Goal: Ask a question

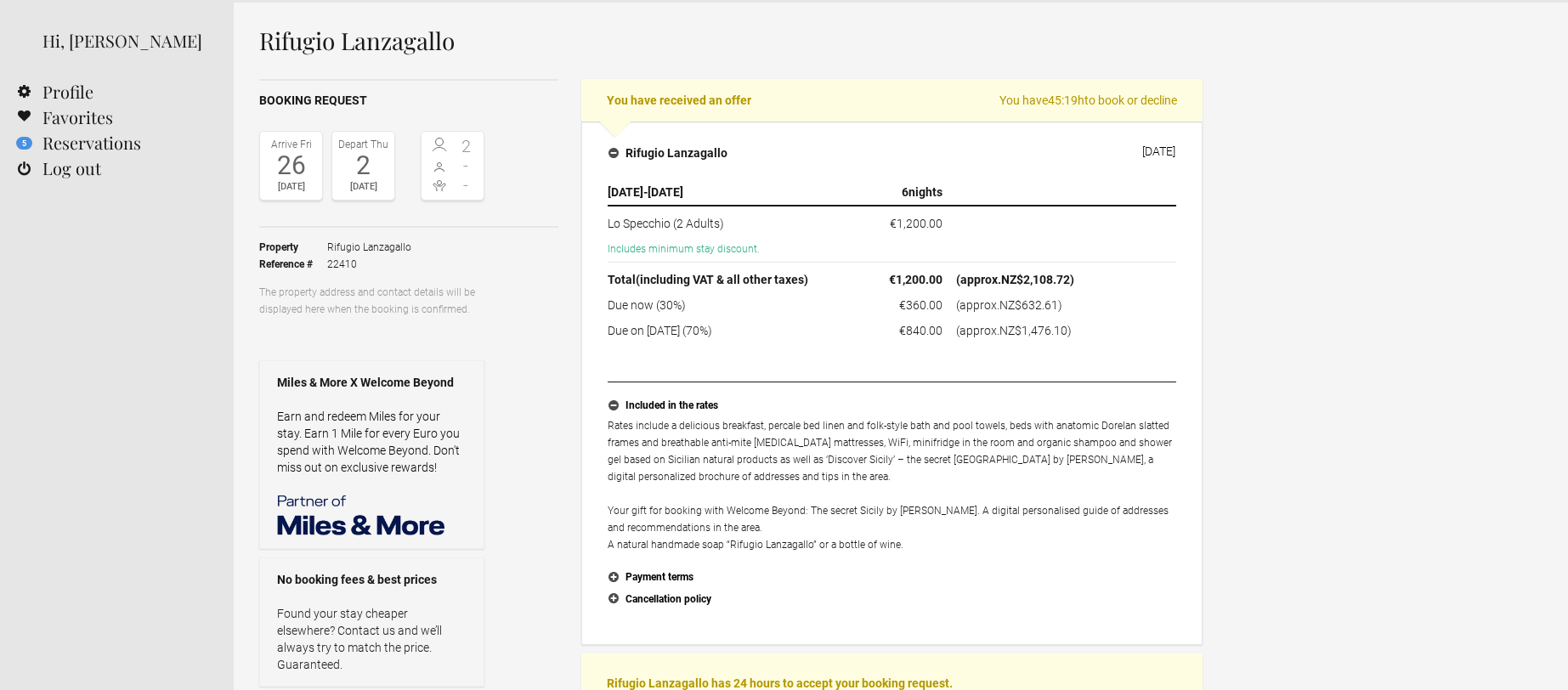
scroll to position [58, 0]
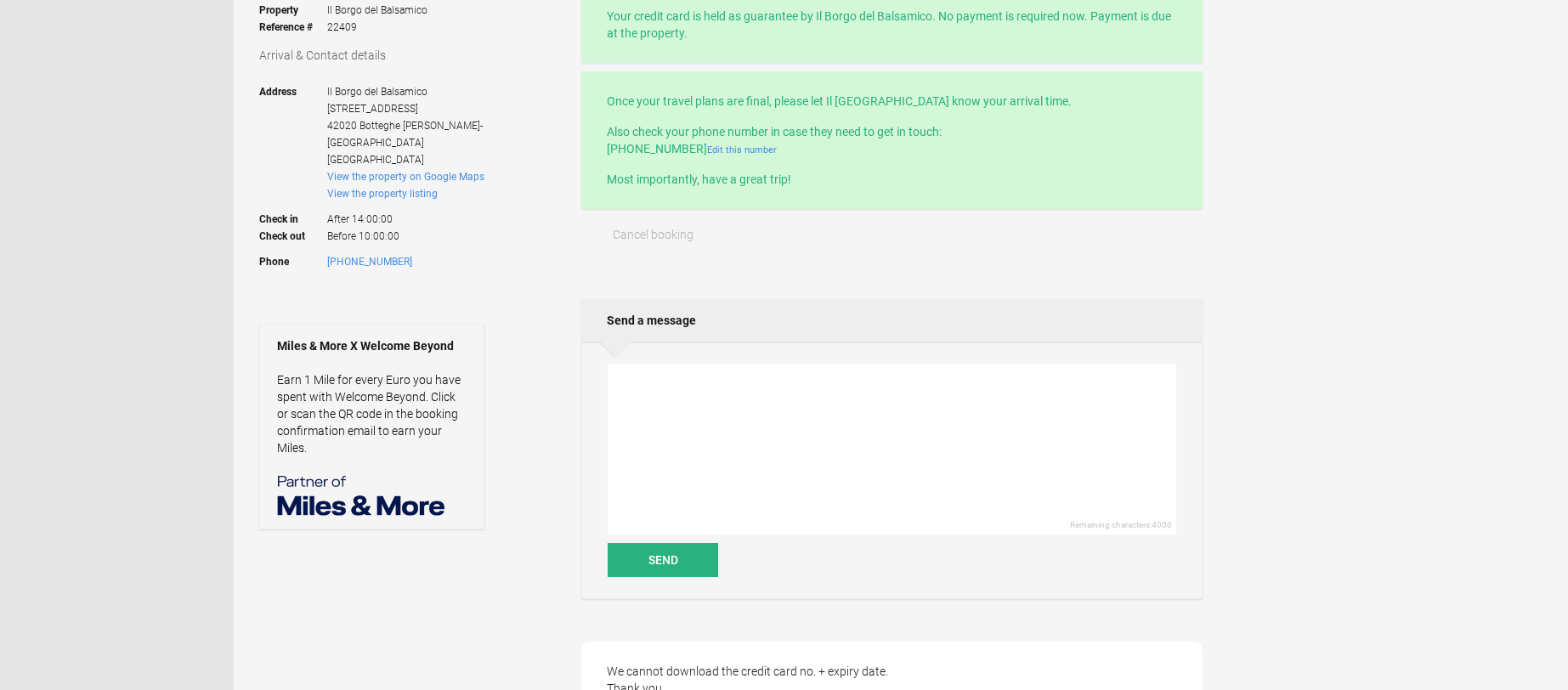
scroll to position [280, 0]
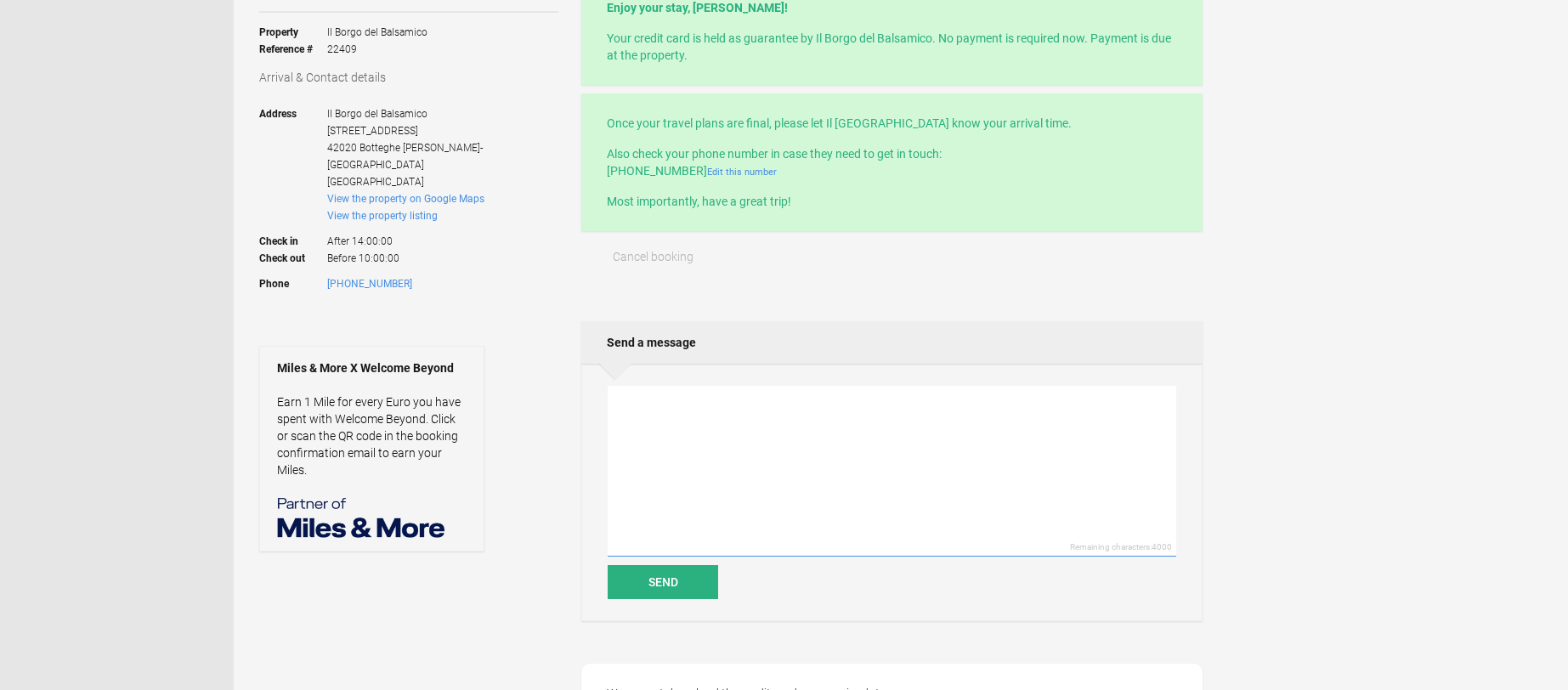
click at [618, 514] on textarea at bounding box center [891, 471] width 569 height 171
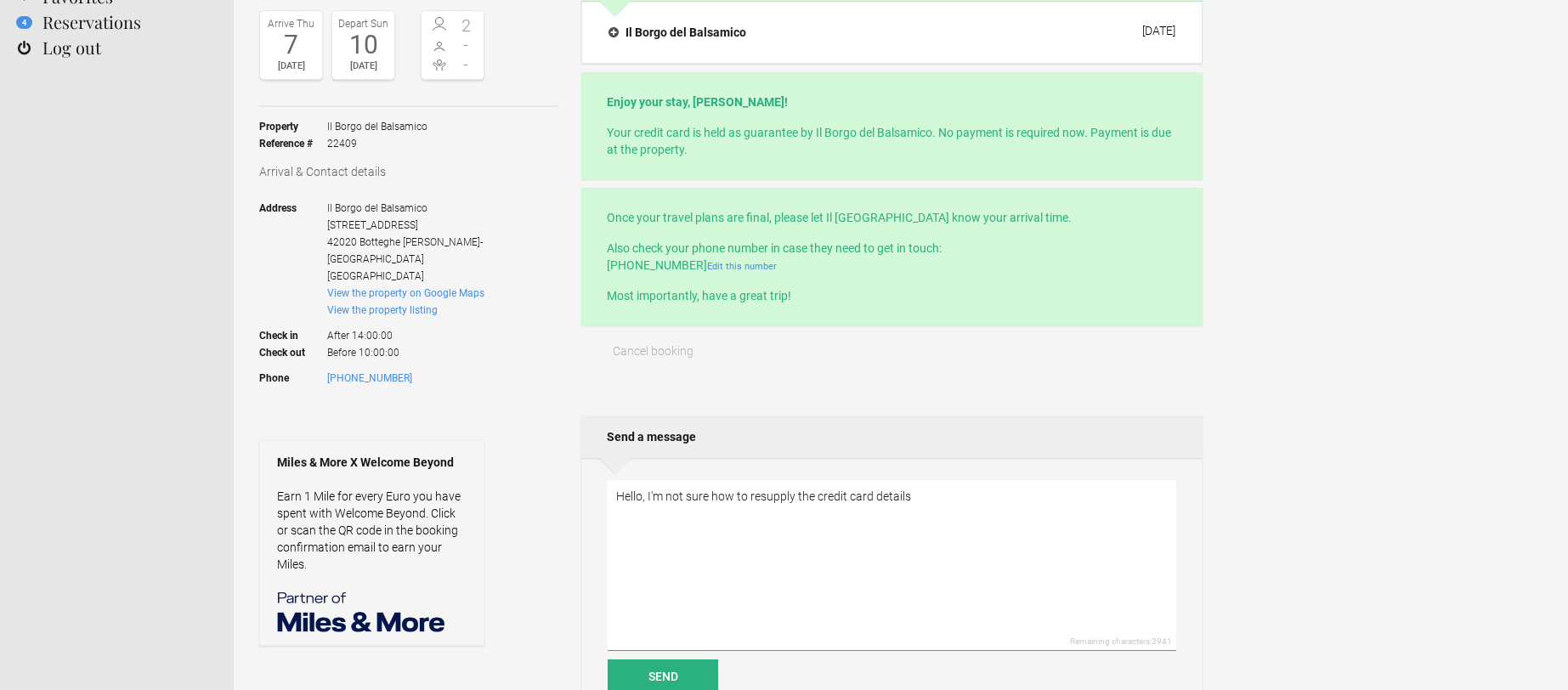
scroll to position [199, 0]
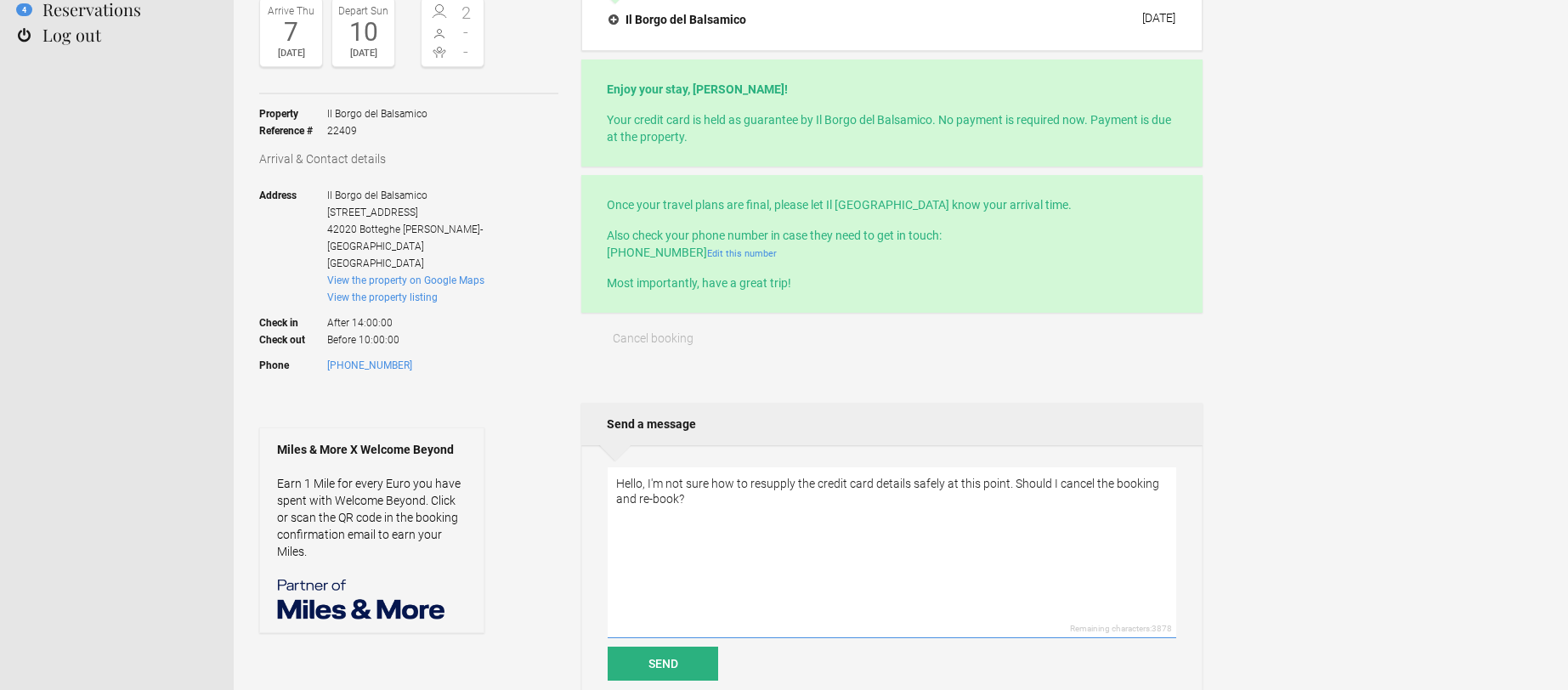
click at [735, 494] on textarea "Hello, I'm not sure how to resupply the credit card details safely at this poin…" at bounding box center [891, 553] width 569 height 171
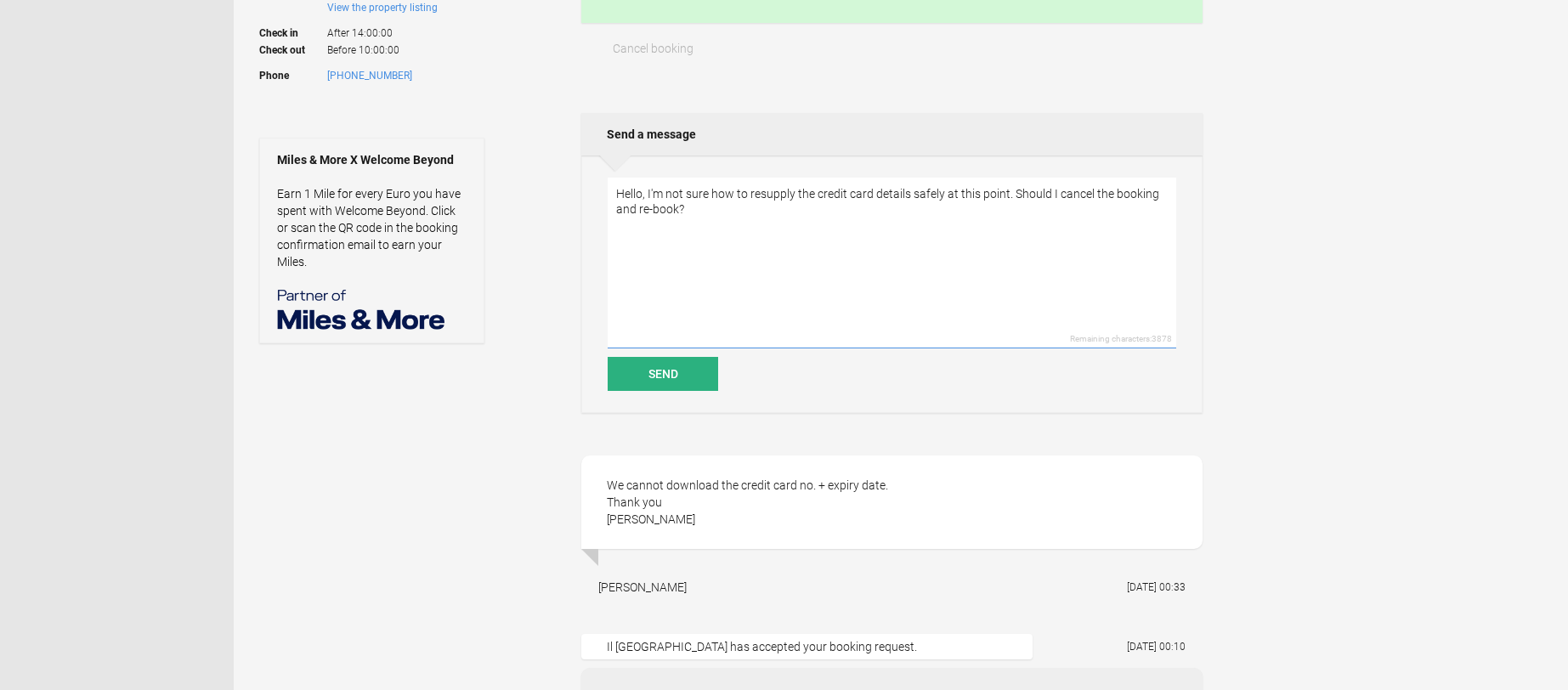
scroll to position [479, 0]
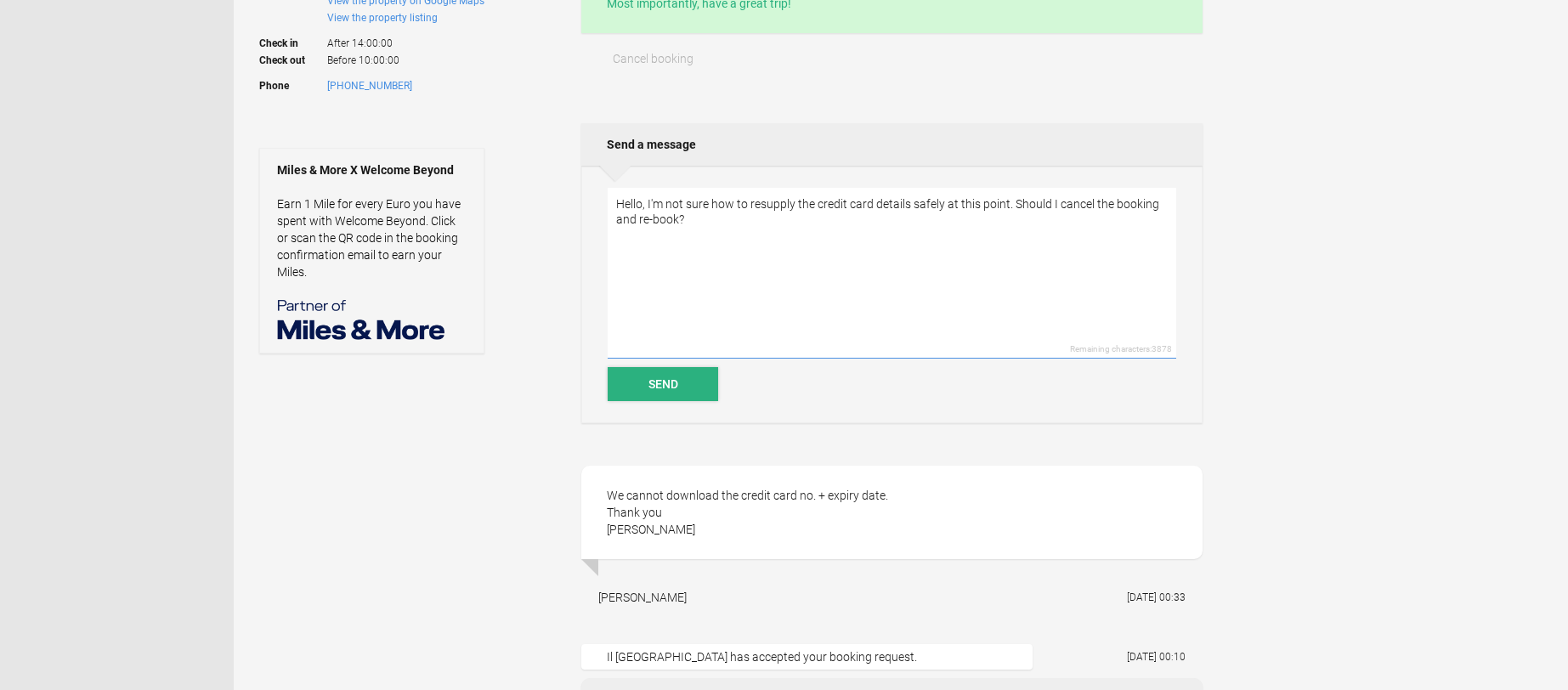
type textarea "Hello, I'm not sure how to resupply the credit card details safely at this poin…"
click at [668, 377] on button "Send" at bounding box center [662, 384] width 111 height 34
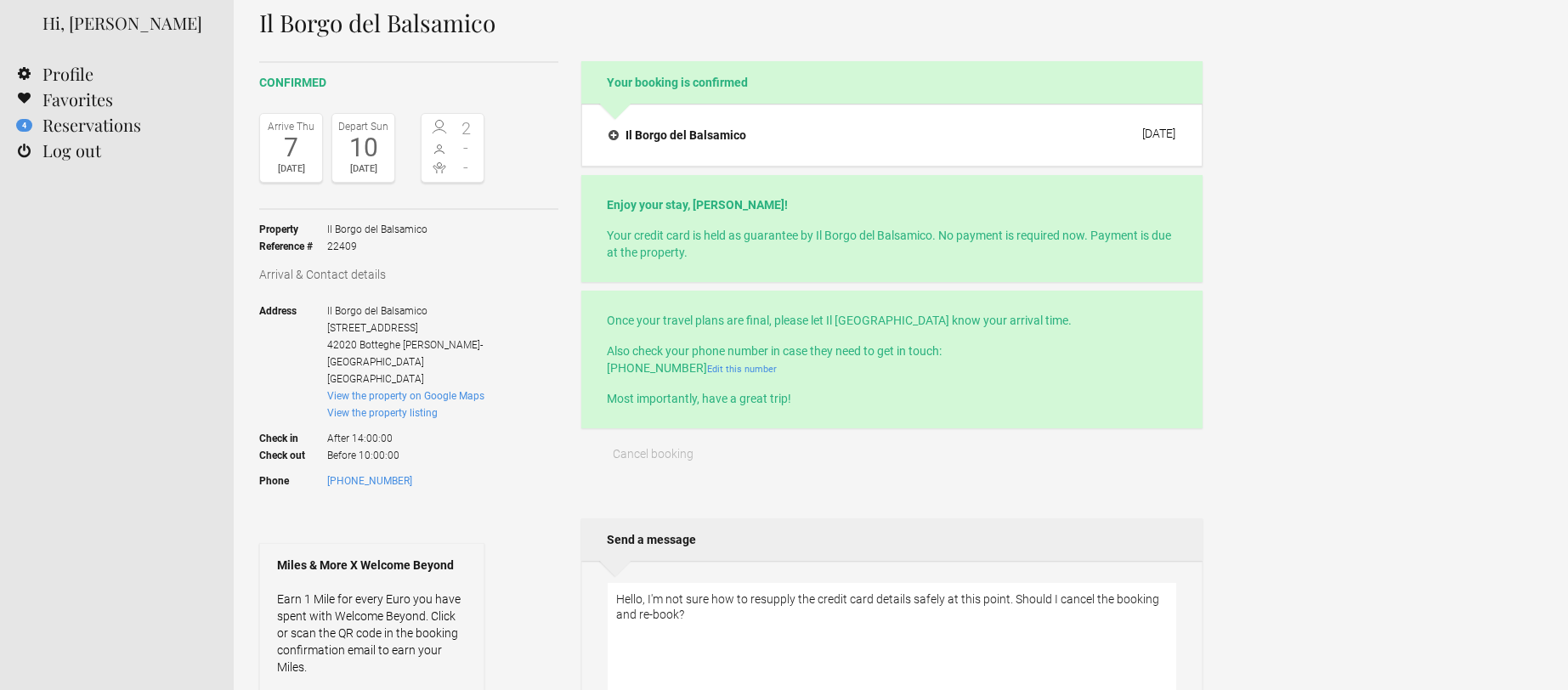
scroll to position [80, 0]
